Goal: Find specific page/section: Find specific page/section

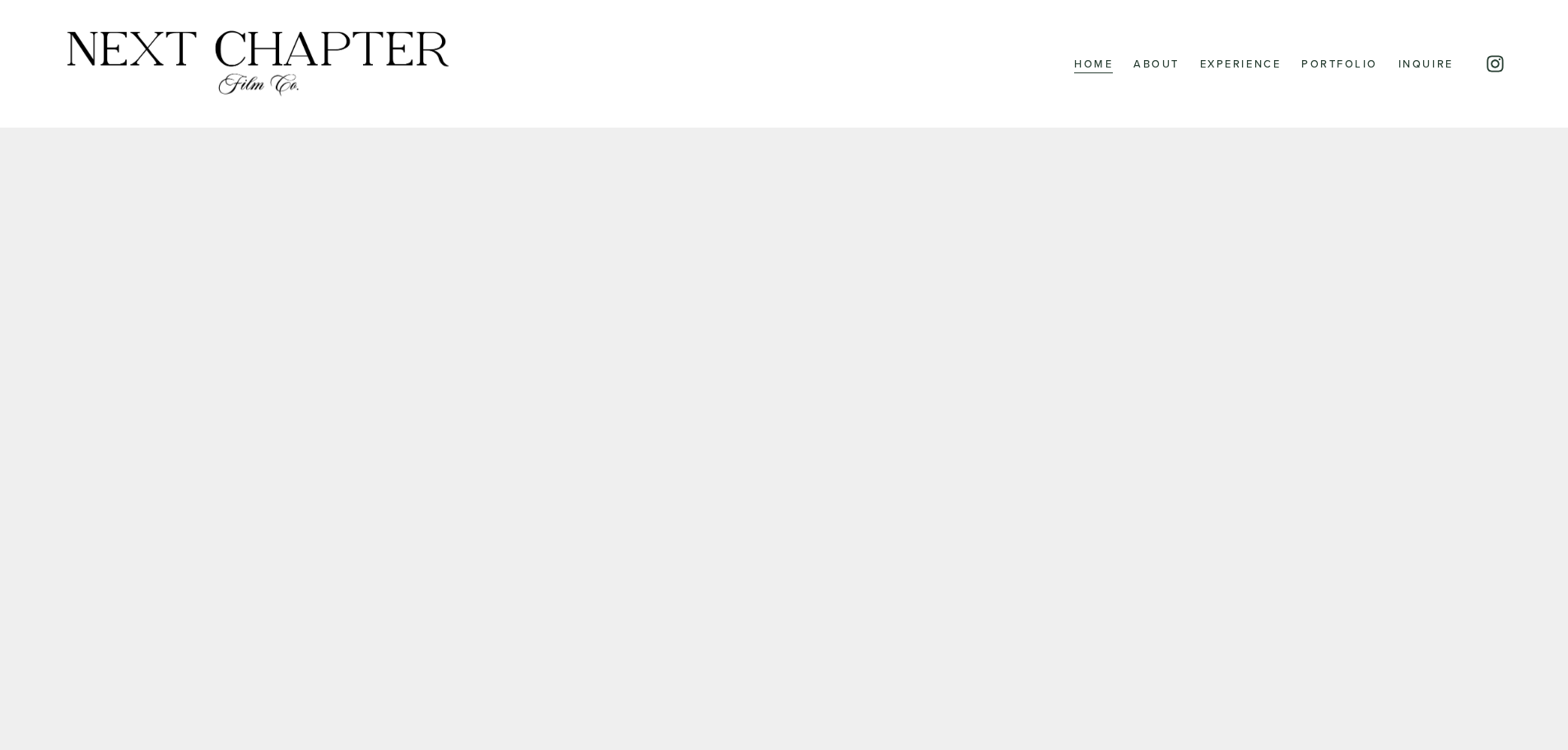
click at [1254, 71] on link "Experience" at bounding box center [1240, 63] width 81 height 22
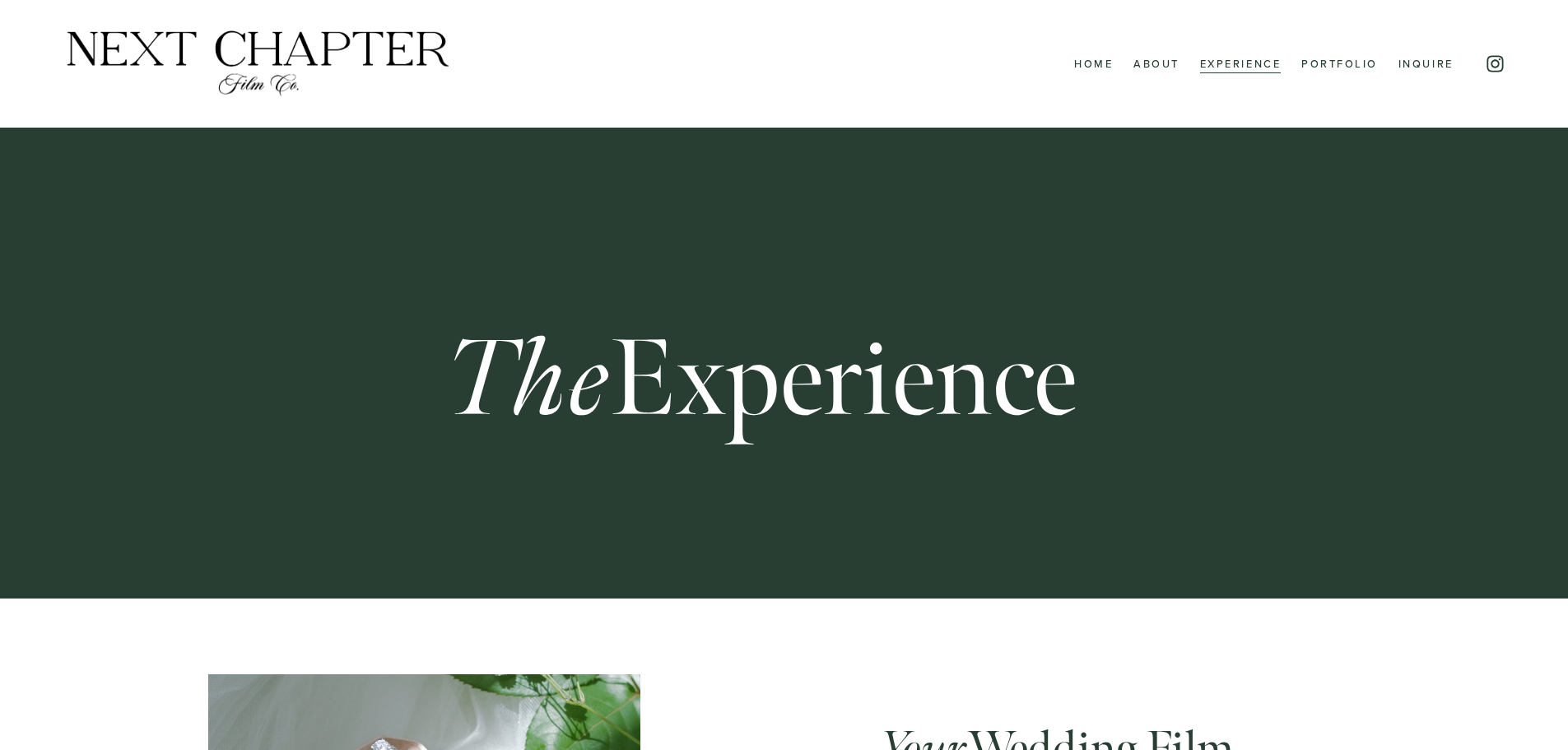
click at [1323, 57] on link "Portfolio" at bounding box center [1339, 63] width 77 height 22
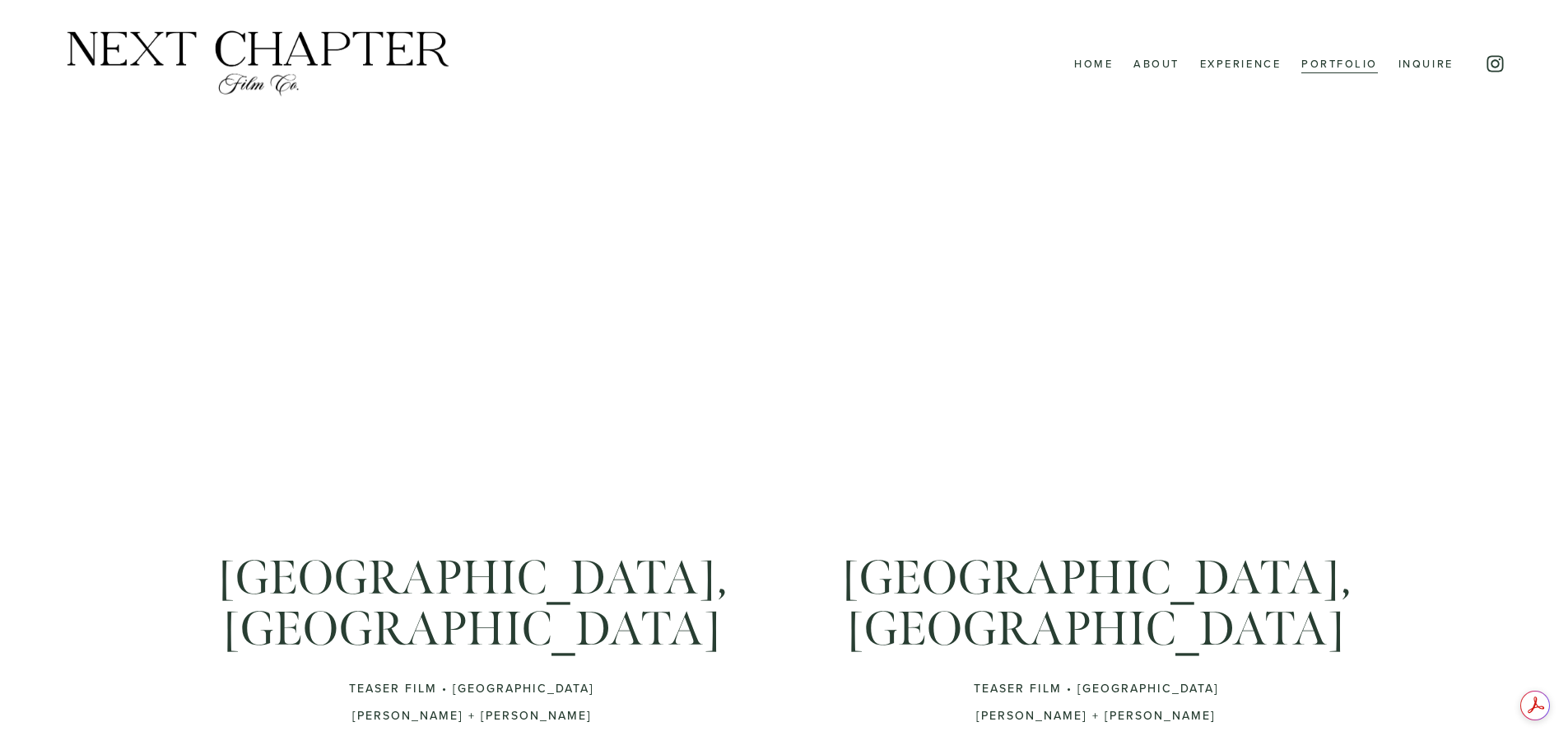
click at [1410, 65] on link "Inquire" at bounding box center [1425, 63] width 55 height 22
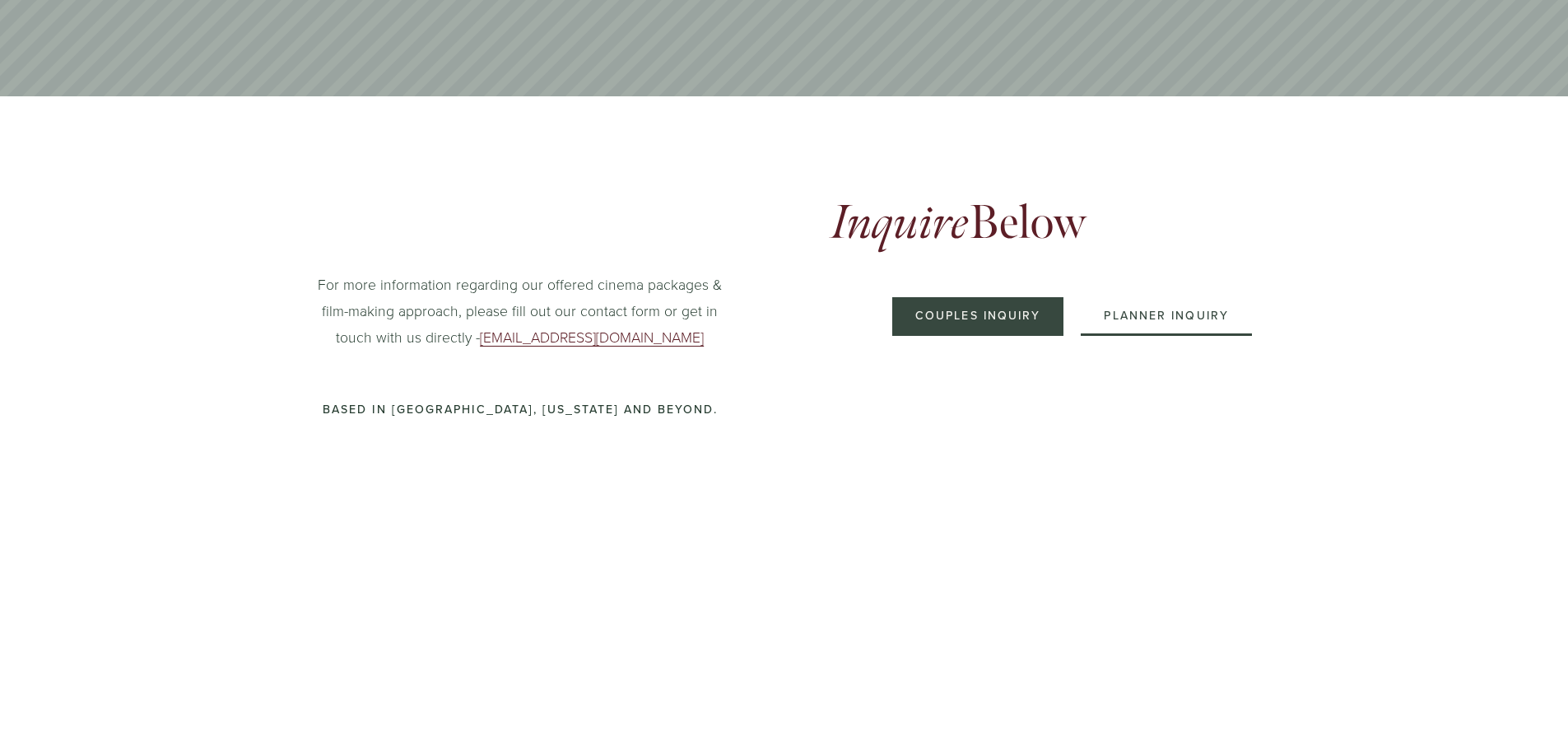
scroll to position [823, 0]
